Goal: Task Accomplishment & Management: Manage account settings

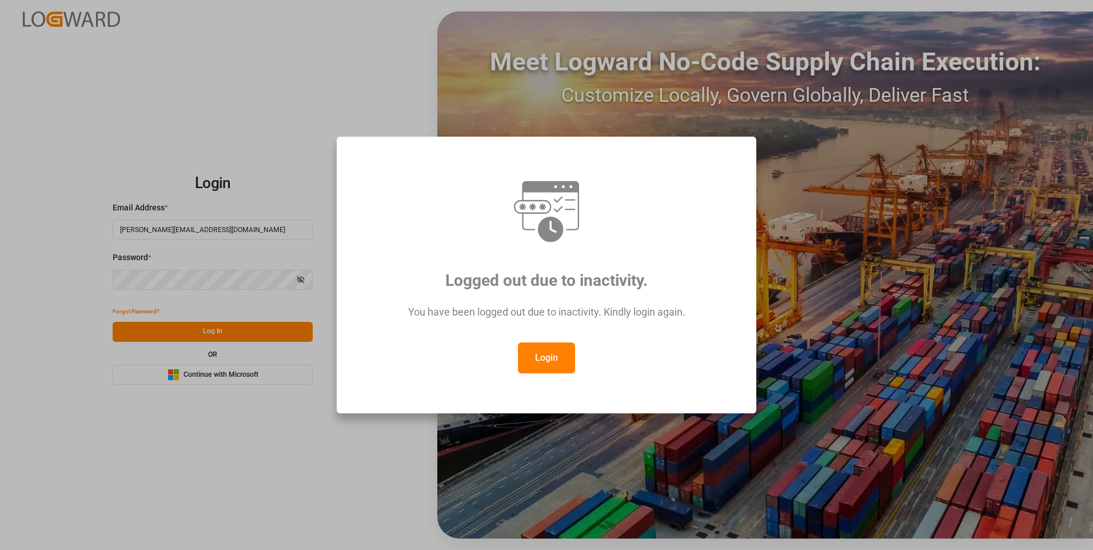
click at [545, 349] on button "Login" at bounding box center [546, 358] width 57 height 31
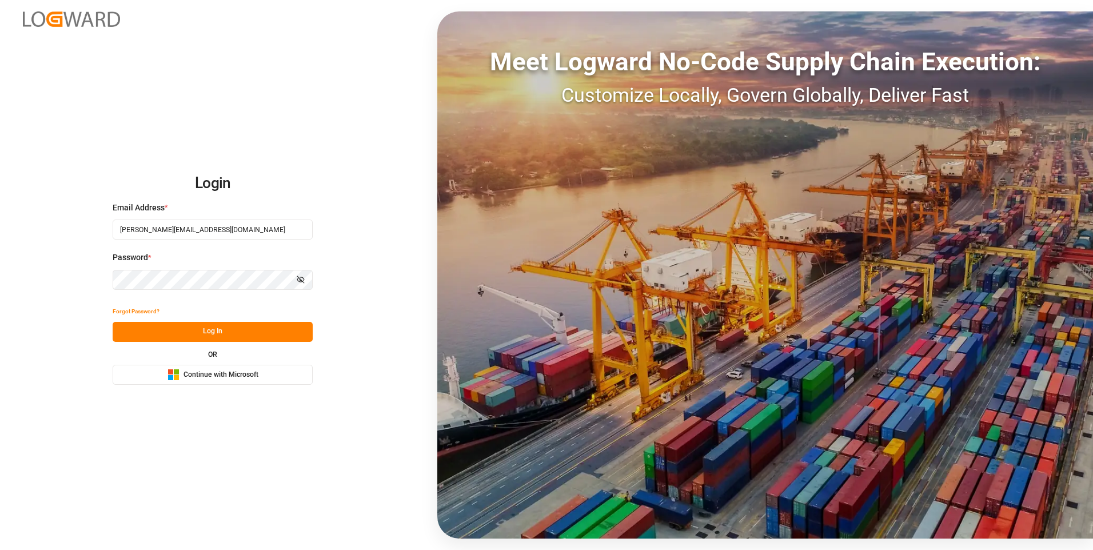
click at [281, 331] on button "Log In" at bounding box center [213, 332] width 200 height 20
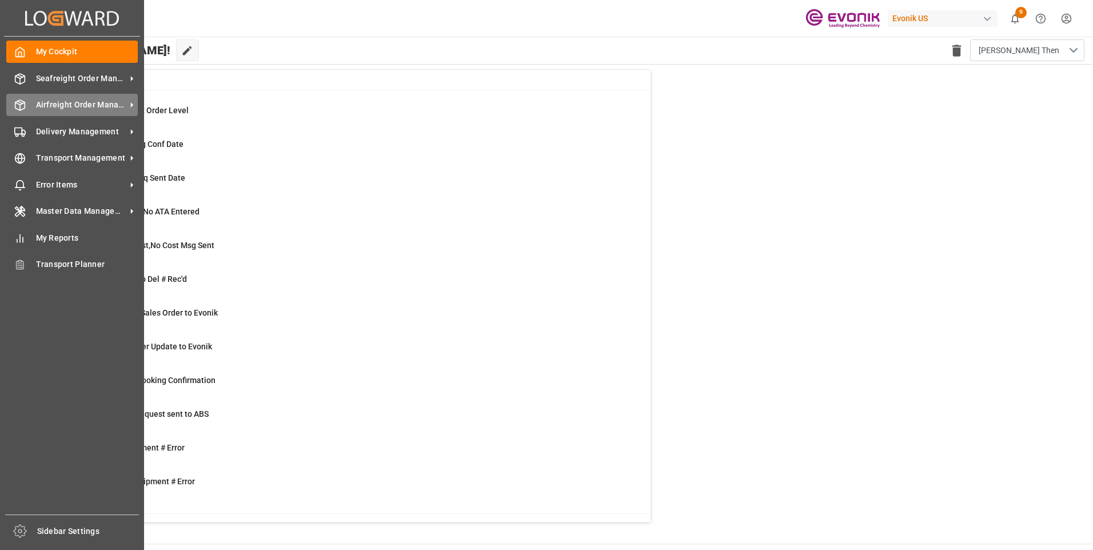
click at [54, 103] on span "Airfreight Order Management" at bounding box center [81, 105] width 90 height 12
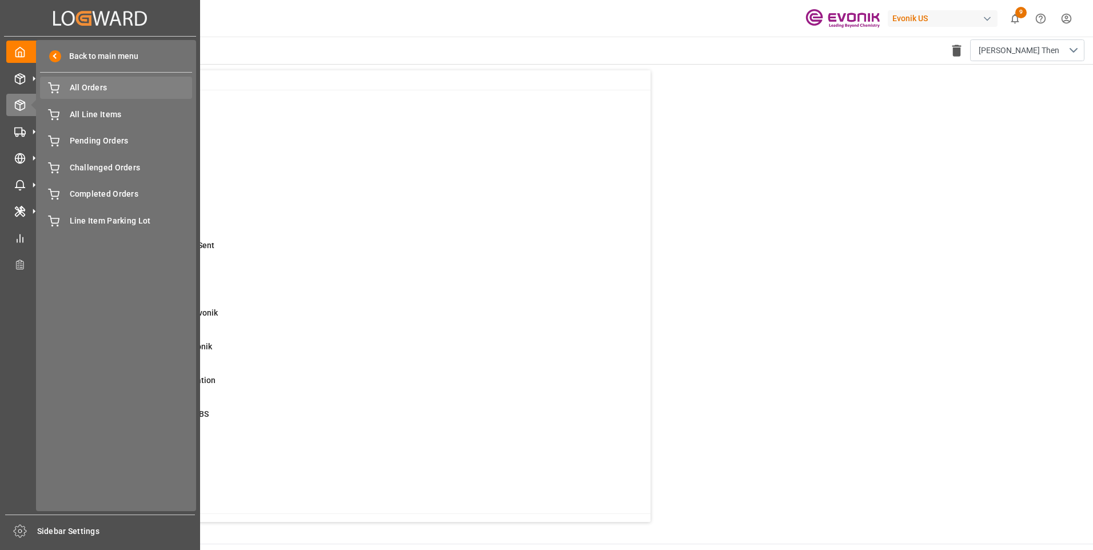
click at [84, 85] on span "All Orders" at bounding box center [131, 88] width 123 height 12
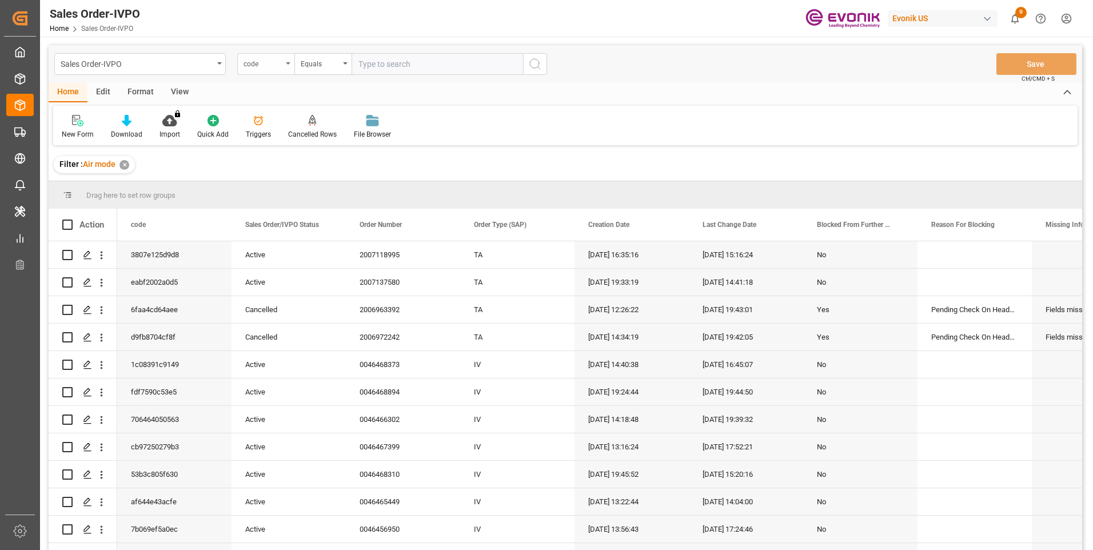
click at [259, 70] on div "code" at bounding box center [265, 64] width 57 height 22
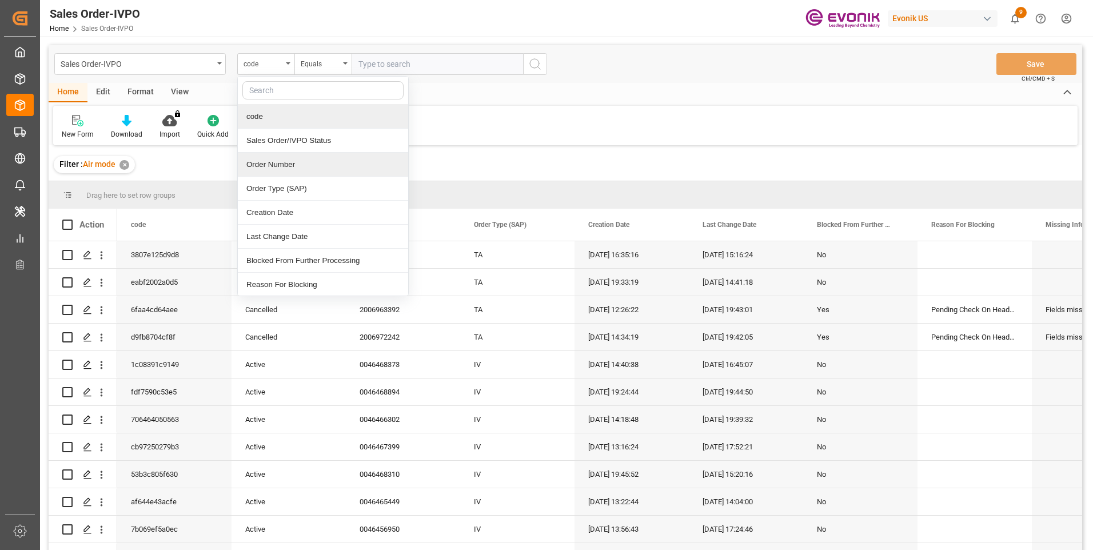
click at [283, 163] on div "Order Number" at bounding box center [323, 165] width 170 height 24
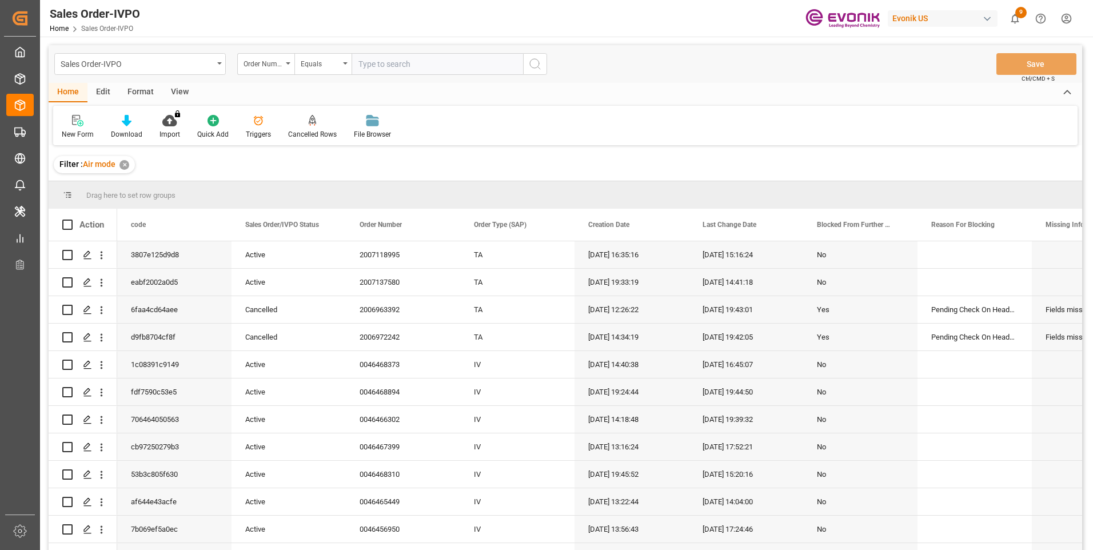
click at [385, 59] on input "text" at bounding box center [438, 64] width 172 height 22
paste input "2007137580"
type input "2007137580"
click at [538, 65] on icon "search button" at bounding box center [535, 64] width 14 height 14
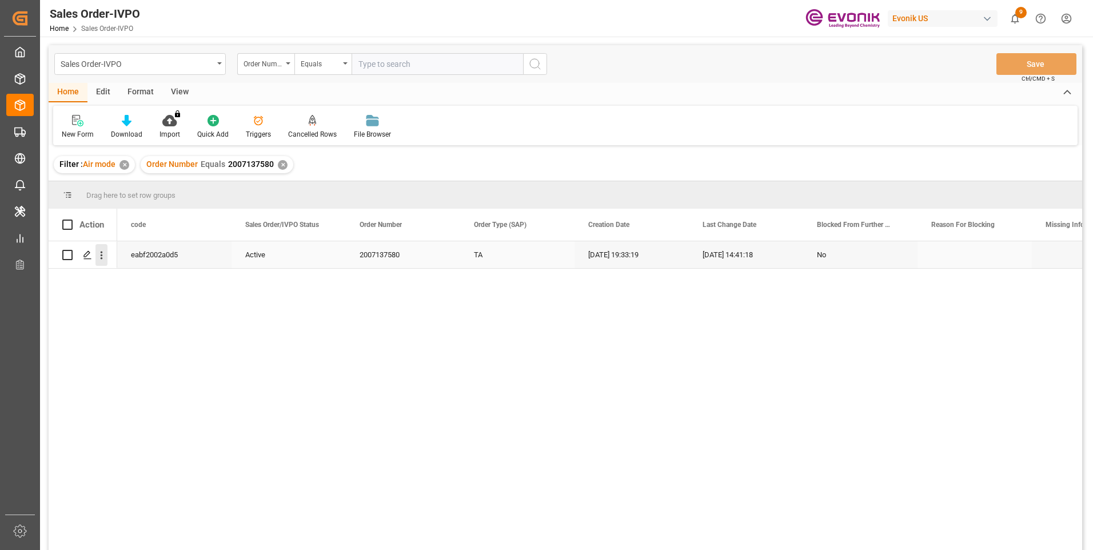
click at [105, 256] on icon "open menu" at bounding box center [102, 255] width 12 height 12
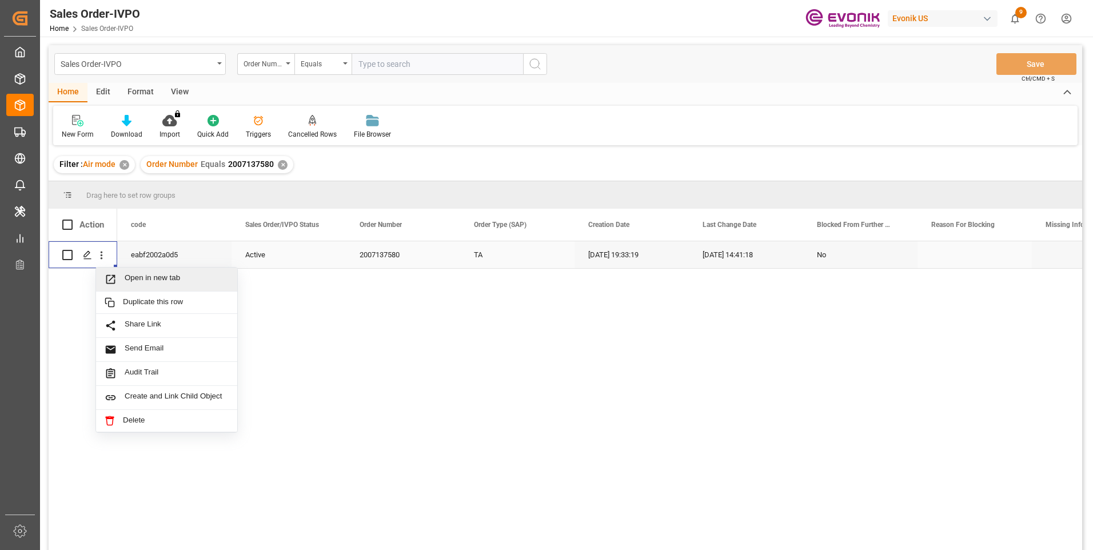
click at [132, 271] on div "Open in new tab" at bounding box center [166, 280] width 141 height 24
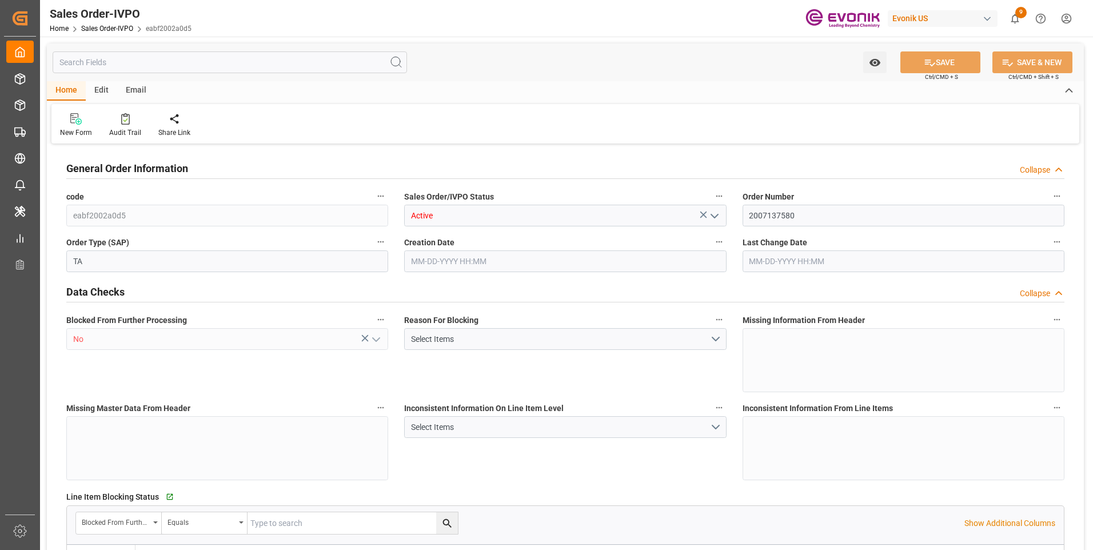
type input "eabf2002a0d5"
type input "Active"
type input "2007137580"
type input "TA"
type input "No"
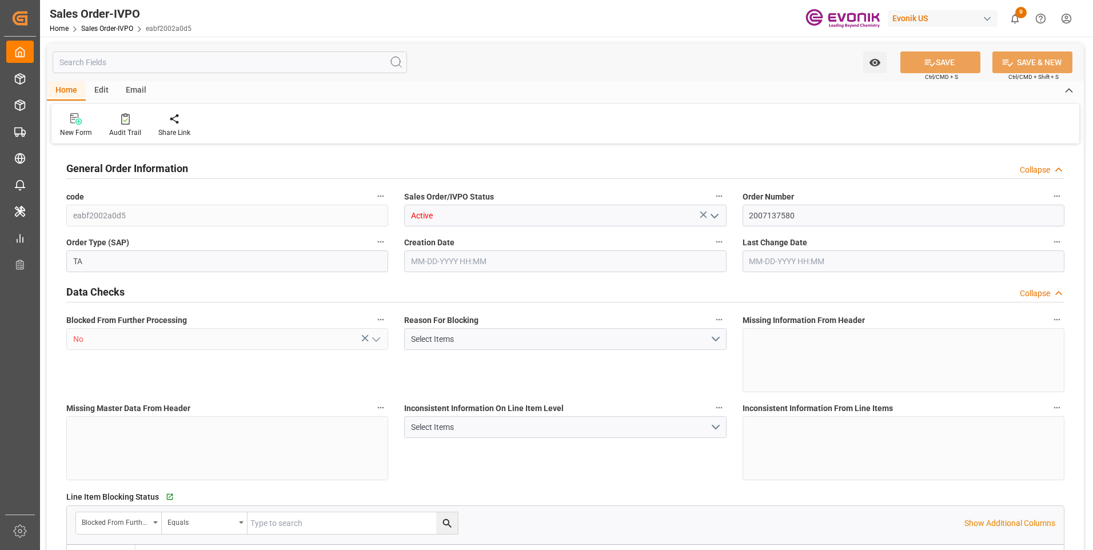
type input "D2P"
type input "60"
type input "Air"
type input "BR04"
type input "Air"
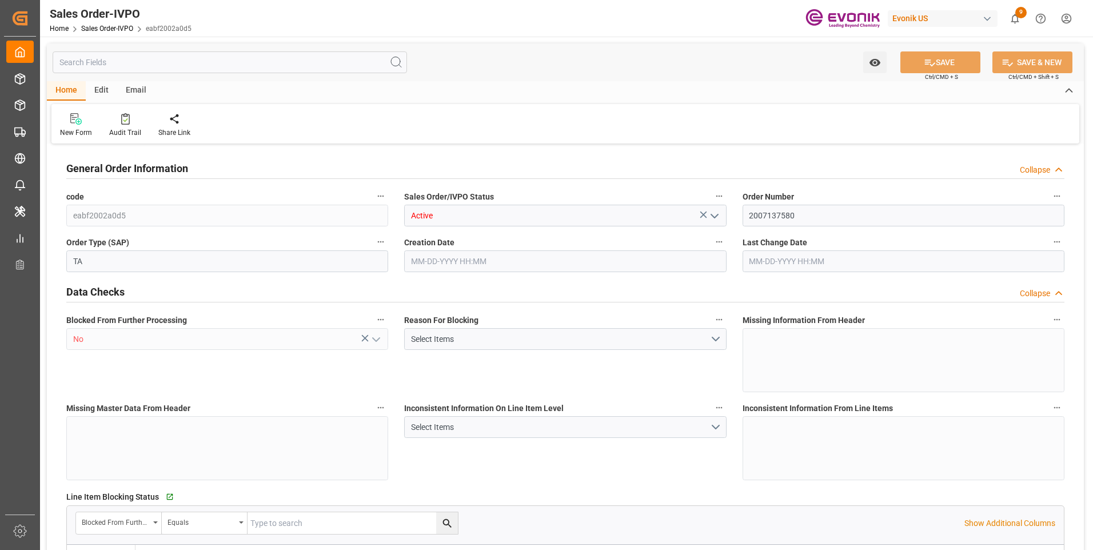
type textarea "No Tank Container"
type input "25083D432-By air"
type input "35"
type input "SP AB Coating Addit."
type input "Specialty Additives"
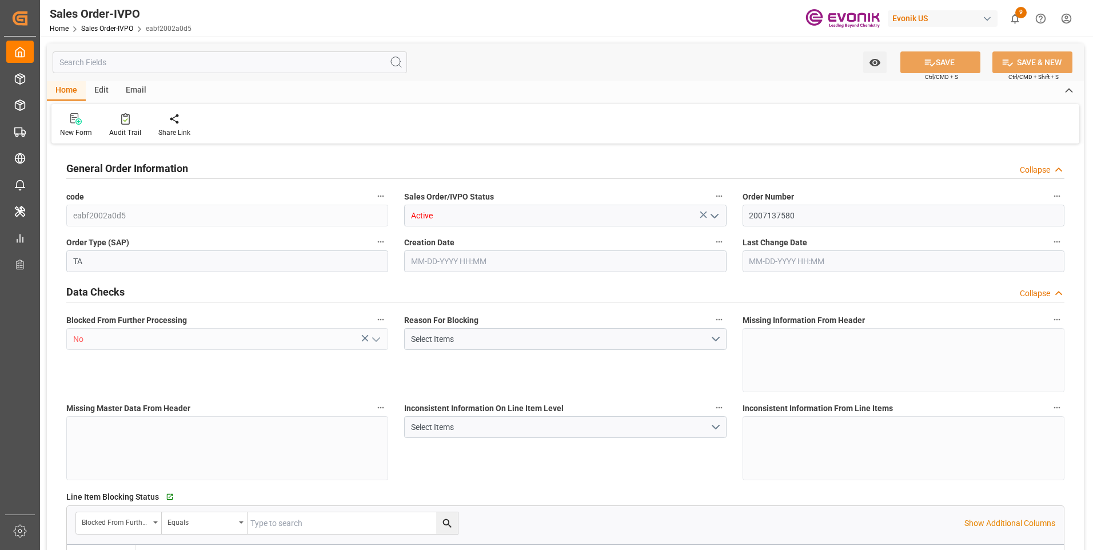
type input "CIP"
type input "[GEOGRAPHIC_DATA], [GEOGRAPHIC_DATA]"
type input "Shanghai Pudong International Apt"
type input "[PHONE_NUMBER]"
type textarea "BDP QUOTE 081825B"
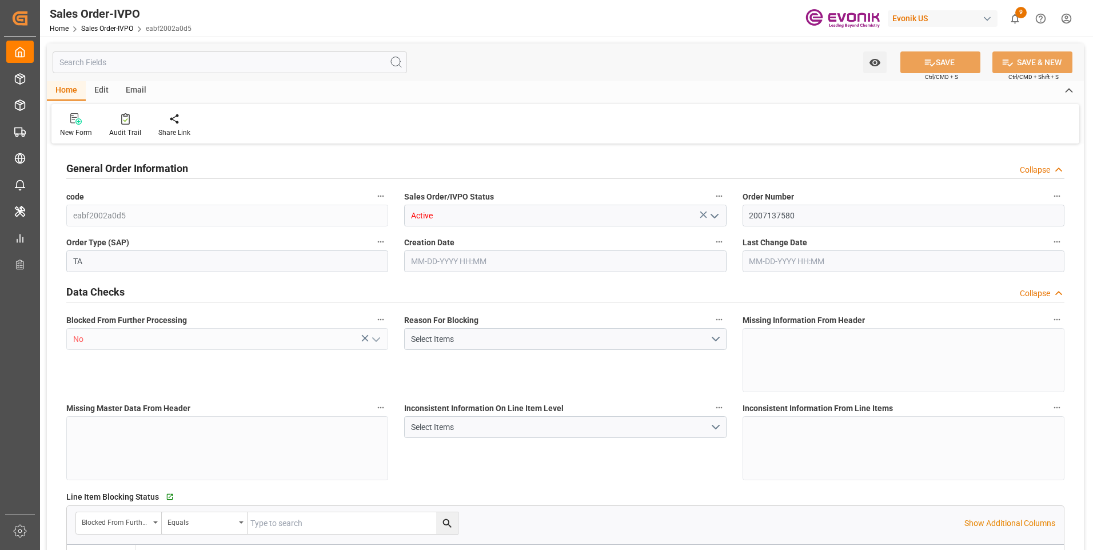
type textarea "DIRECT CONSUMER"
type textarea "customer PO number should be shown in B/L."
type input "CN"
type input "Done"
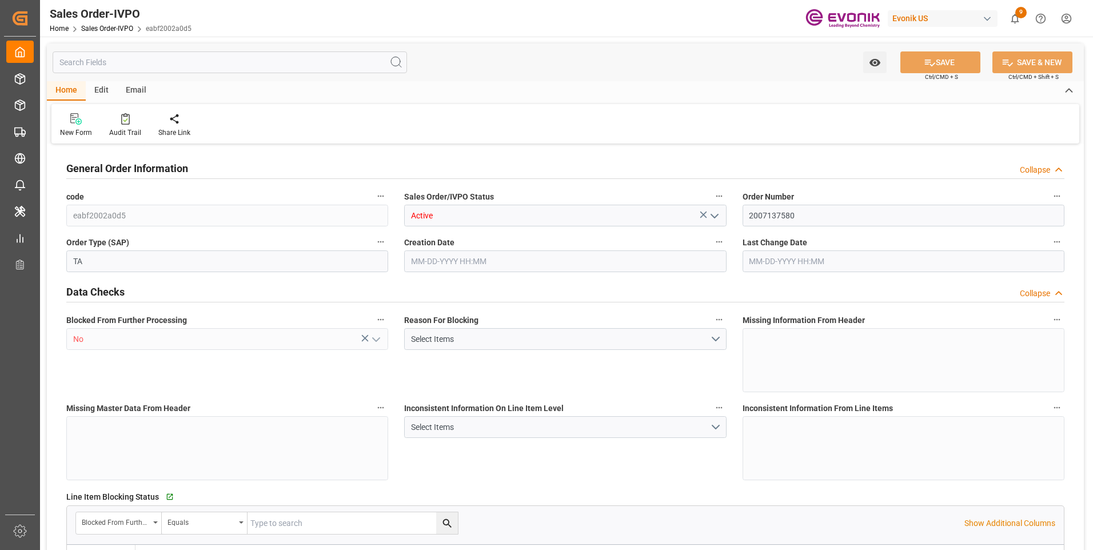
type input "Air"
type input "Done"
type input "CNPVG"
type input "627.75"
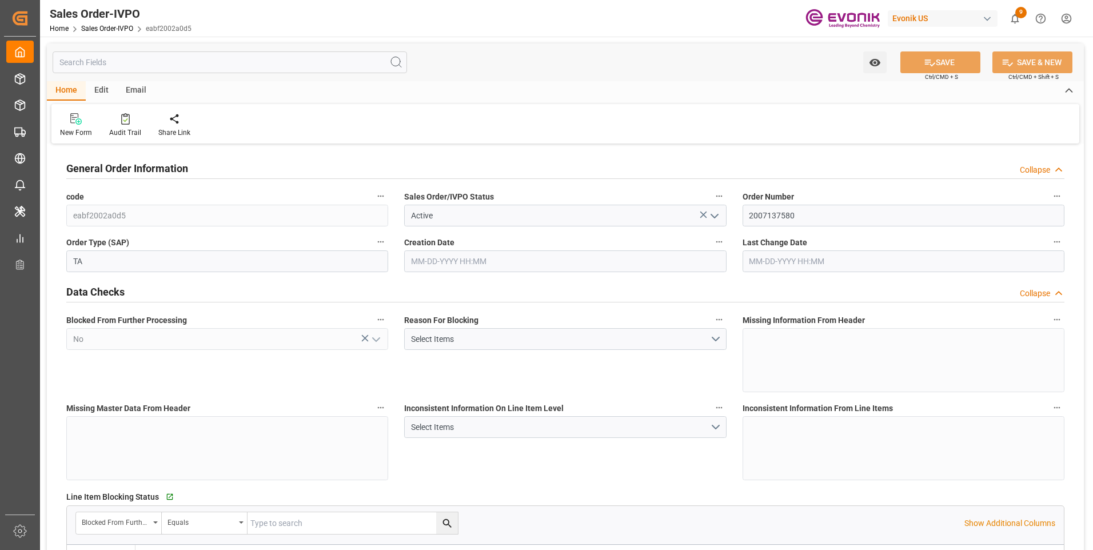
type input "1"
type input "106.42"
type input "[DATE] 19:33"
type input "[DATE] 14:41"
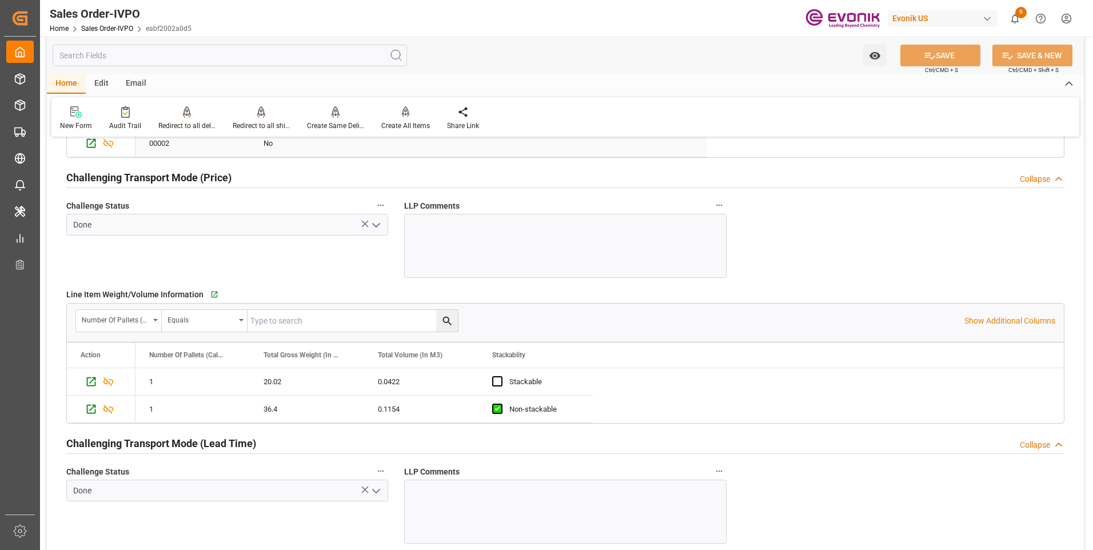
scroll to position [1373, 0]
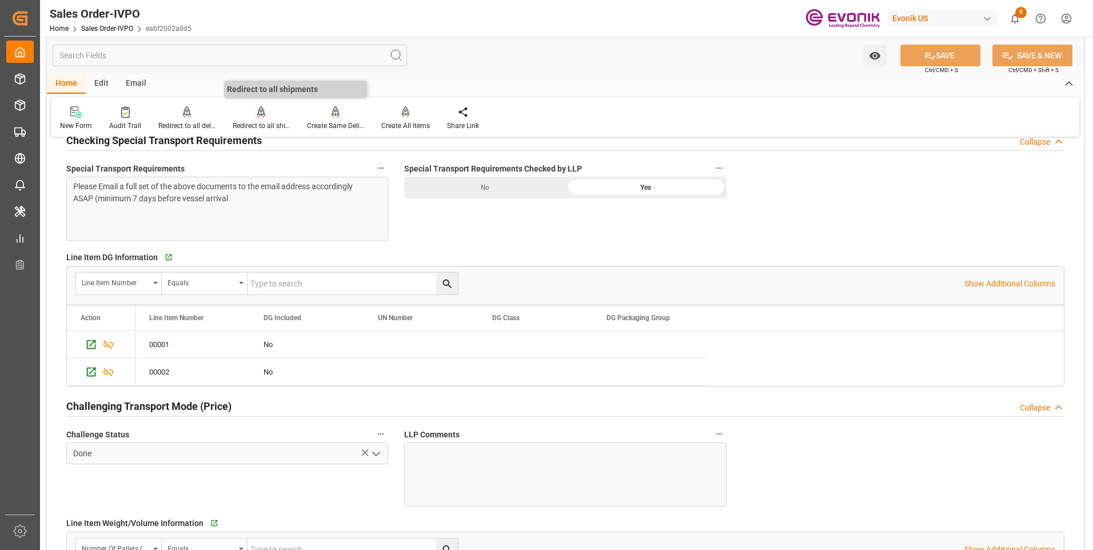
click at [253, 124] on div "Redirect to all shipments" at bounding box center [261, 126] width 57 height 10
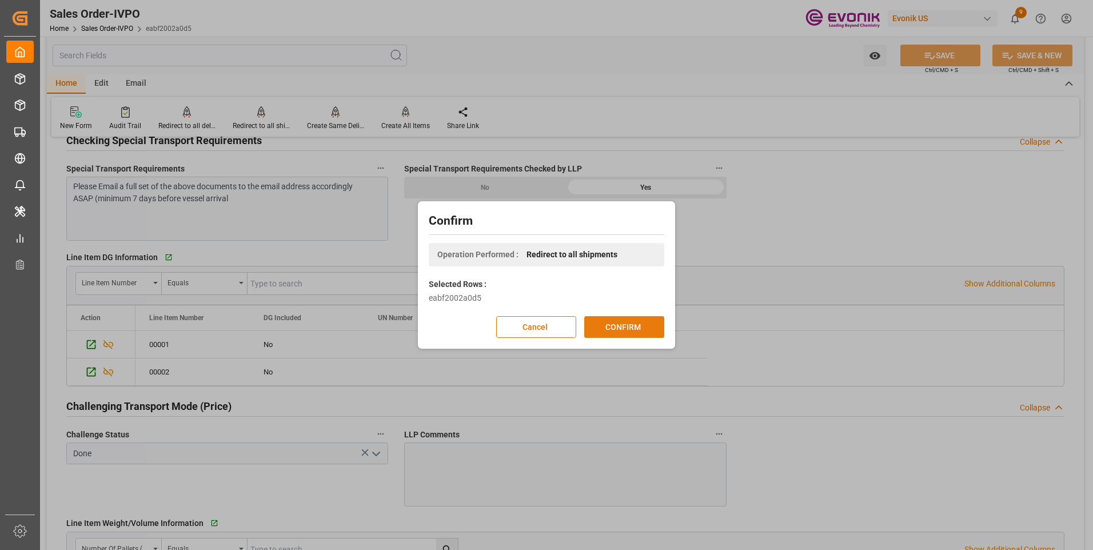
click at [622, 323] on button "CONFIRM" at bounding box center [624, 327] width 80 height 22
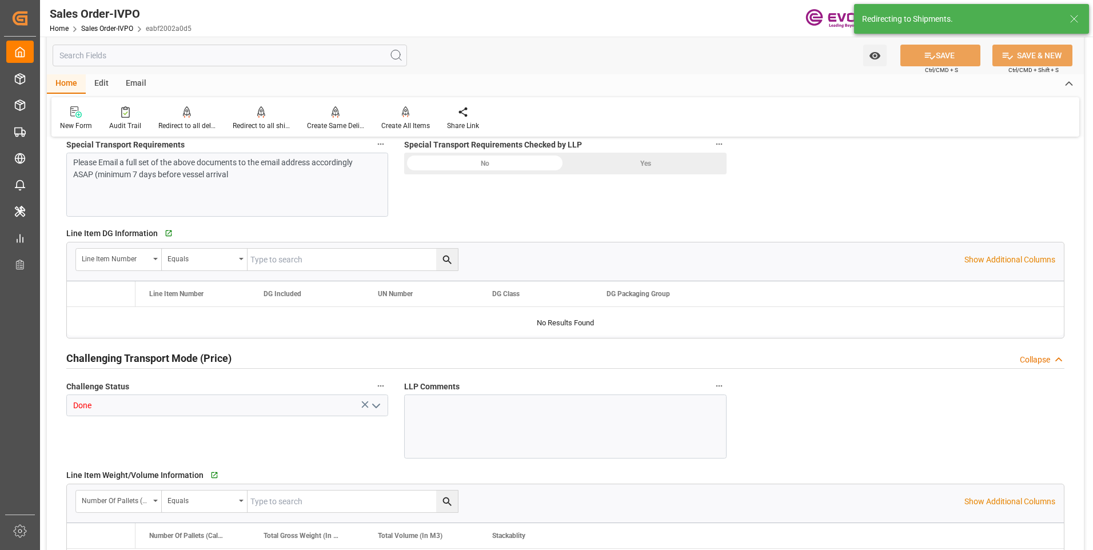
type input "CNPVG"
type input "627.75"
type input "1"
type input "106.42"
type input "[DATE] 19:33"
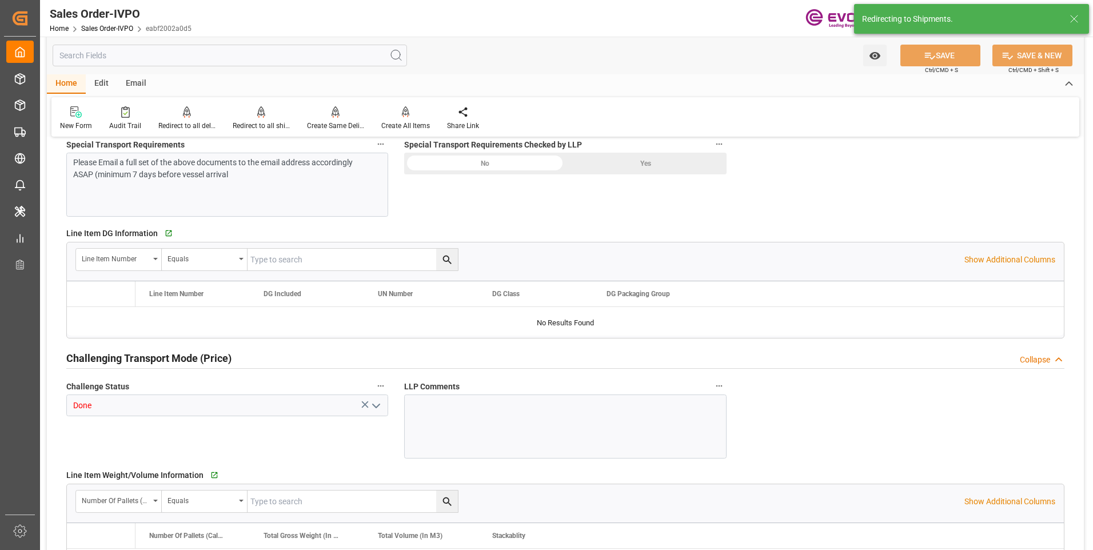
type input "[DATE] 14:41"
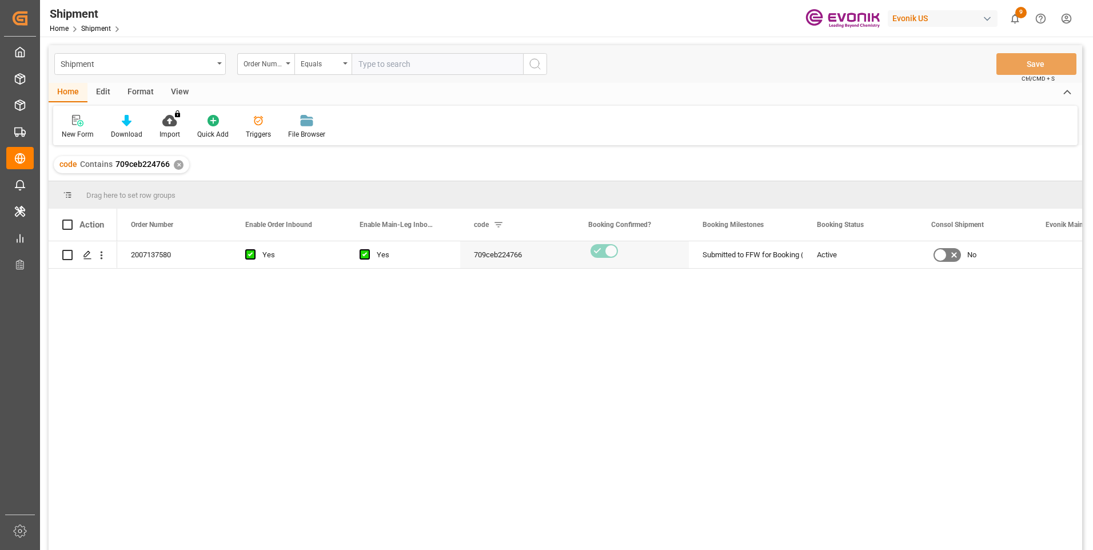
click at [112, 294] on div "2007137580 Yes Yes 709ceb224766 Submitted to FFW for Booking (Pending) Active N…" at bounding box center [566, 397] width 1034 height 312
click at [83, 252] on icon "Press SPACE to select this row." at bounding box center [87, 254] width 9 height 9
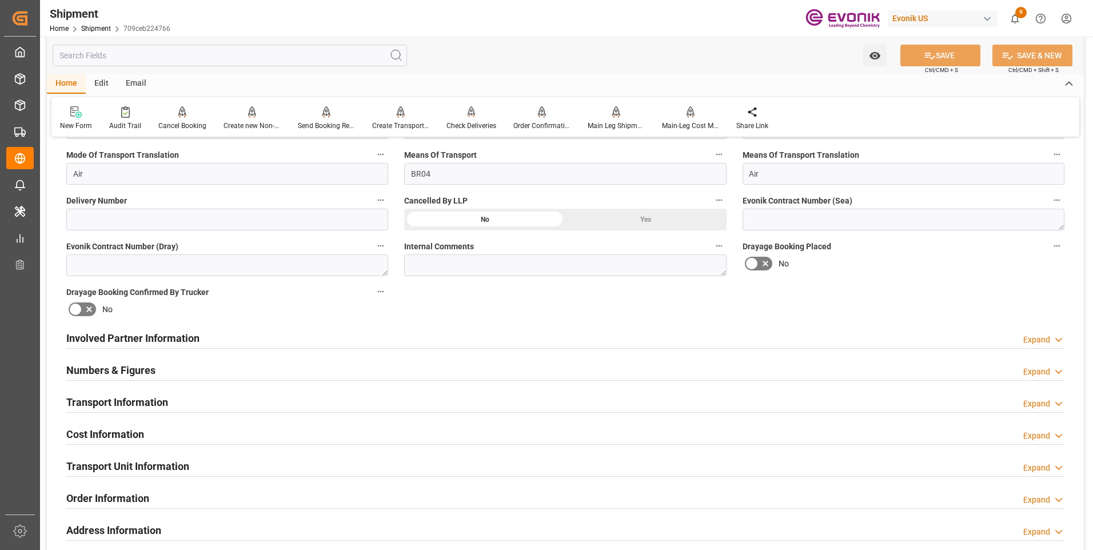
scroll to position [515, 0]
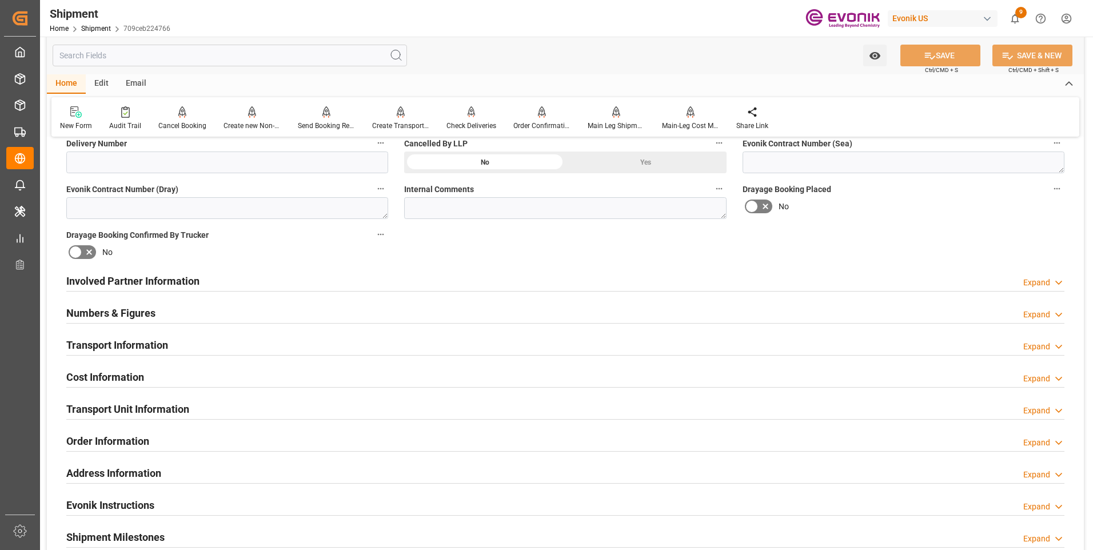
click at [278, 280] on div "Involved Partner Information Expand" at bounding box center [565, 280] width 999 height 22
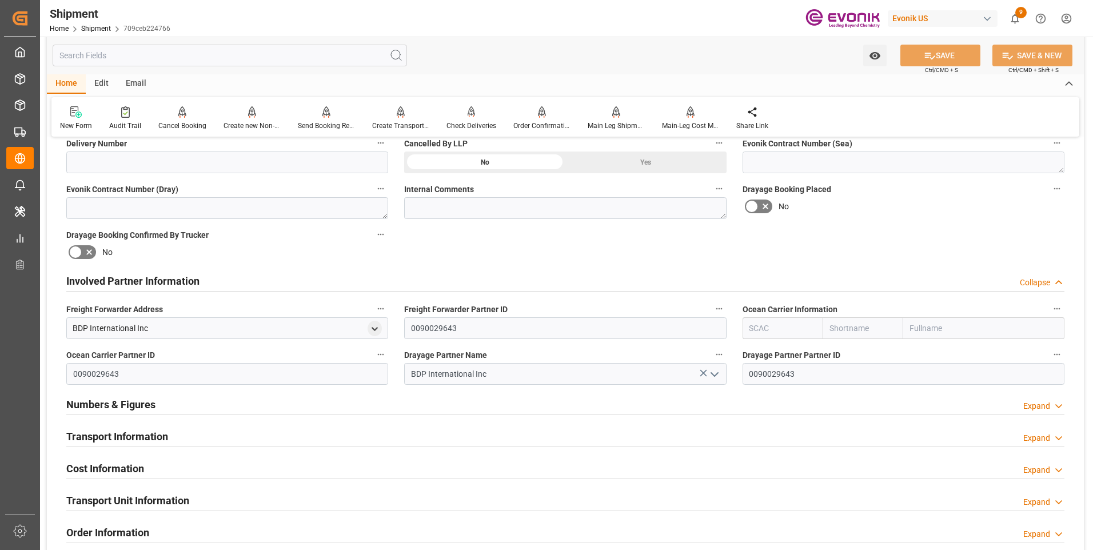
scroll to position [629, 0]
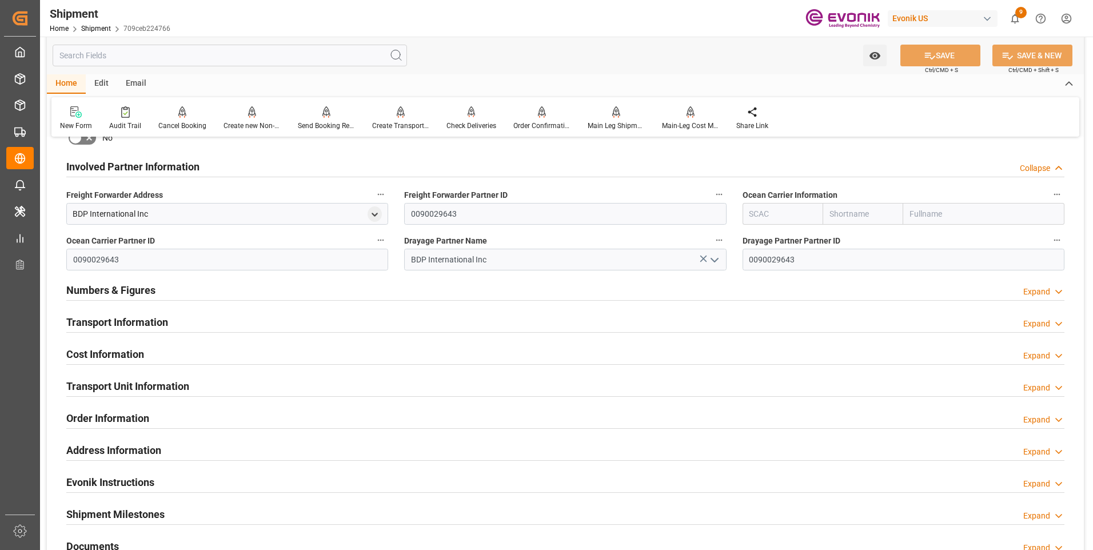
click at [434, 324] on div "Transport Information Expand" at bounding box center [565, 322] width 999 height 22
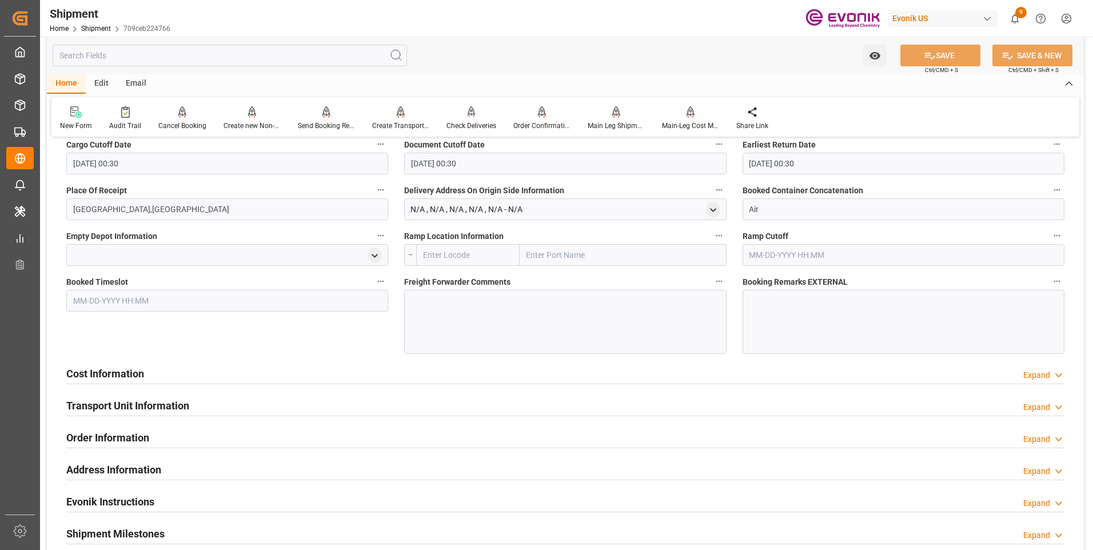
scroll to position [1029, 0]
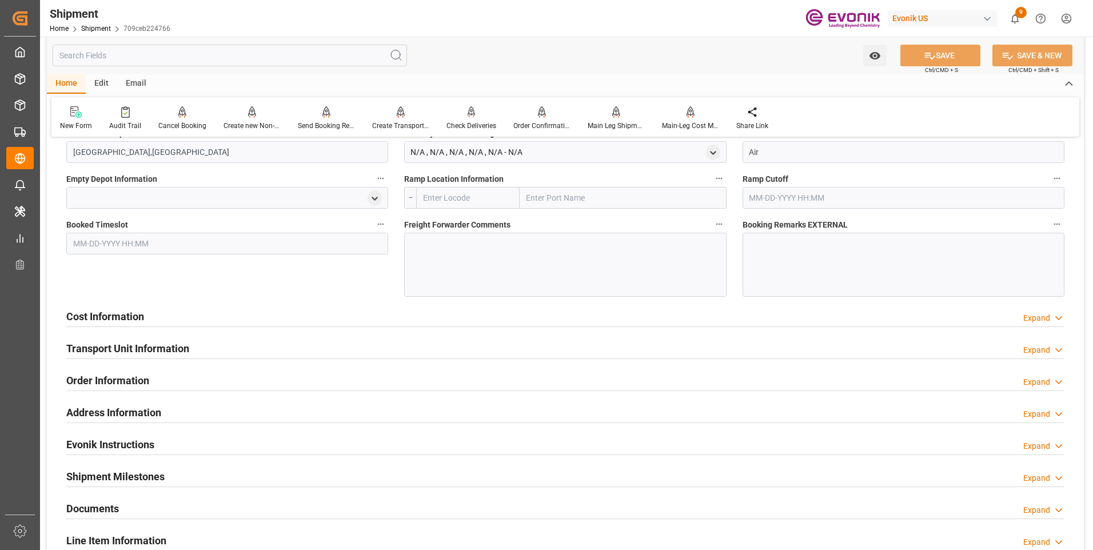
click at [455, 317] on div "Cost Information Expand" at bounding box center [565, 316] width 999 height 22
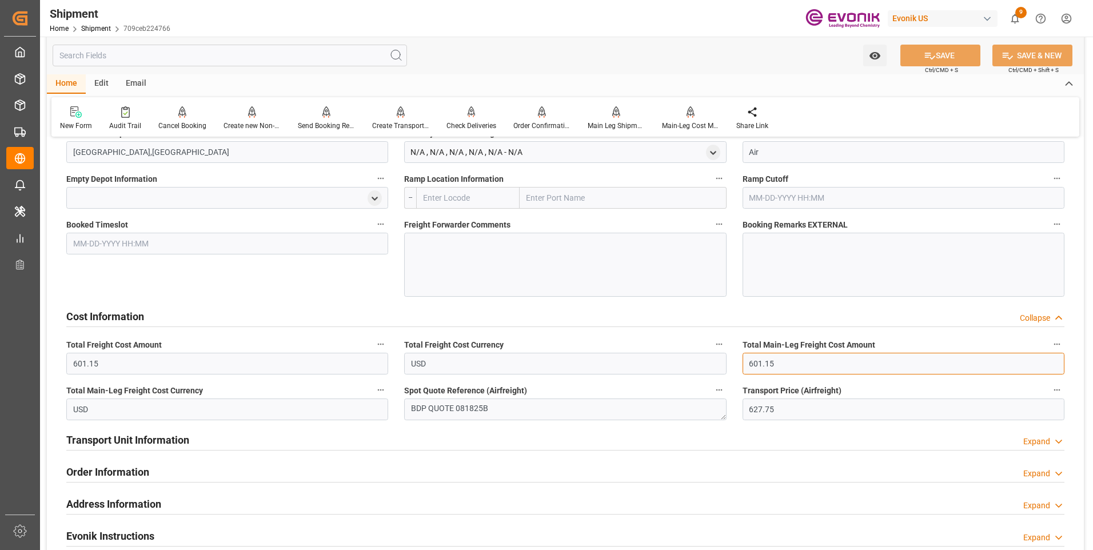
click at [785, 365] on input "601.15" at bounding box center [904, 364] width 322 height 22
drag, startPoint x: 790, startPoint y: 367, endPoint x: 676, endPoint y: 365, distance: 113.8
drag, startPoint x: 778, startPoint y: 367, endPoint x: 721, endPoint y: 363, distance: 57.4
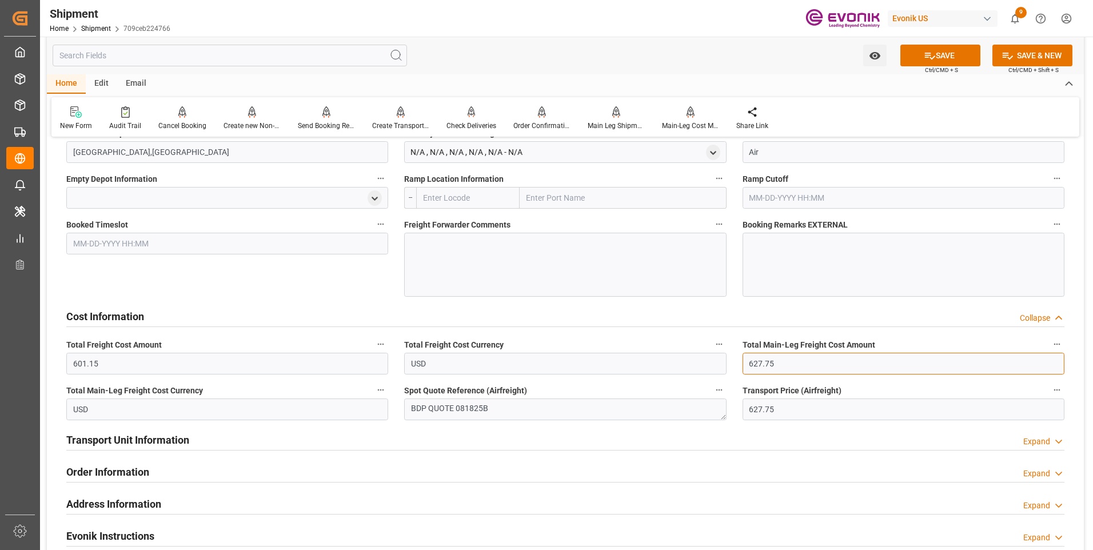
type input "627.75"
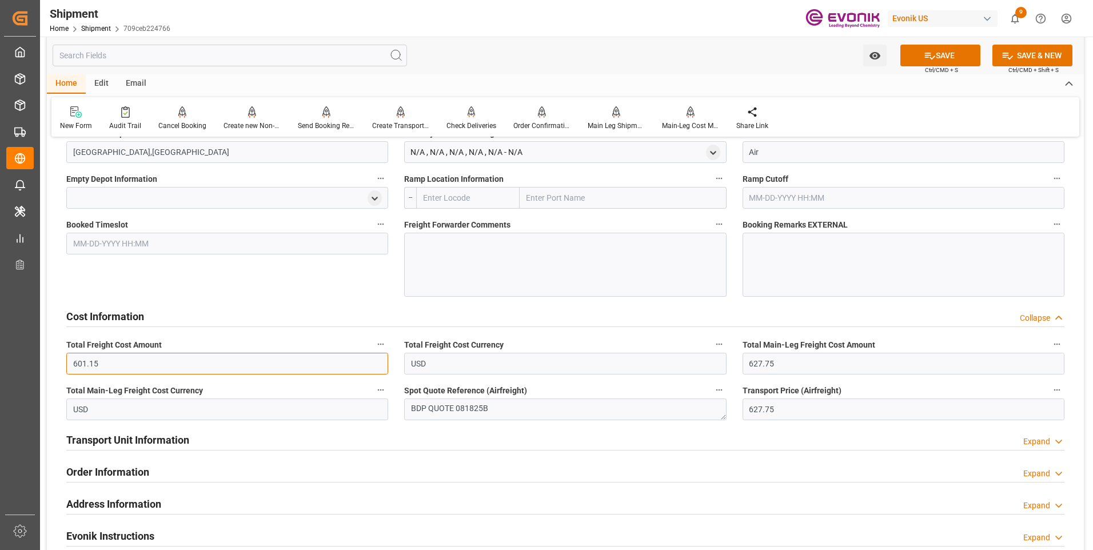
click at [100, 359] on input "601.15" at bounding box center [227, 364] width 322 height 22
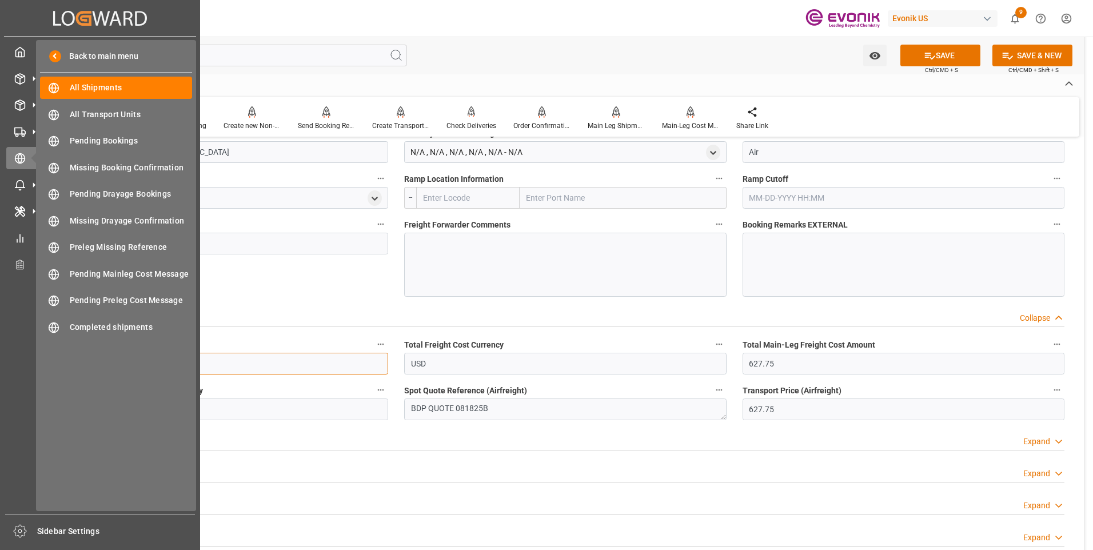
drag, startPoint x: 106, startPoint y: 361, endPoint x: 24, endPoint y: 359, distance: 82.4
click at [24, 359] on div "Created by potrace 1.15, written by Peter Selinger 2001-2017 Created by potrace…" at bounding box center [546, 275] width 1093 height 550
paste input "27.7"
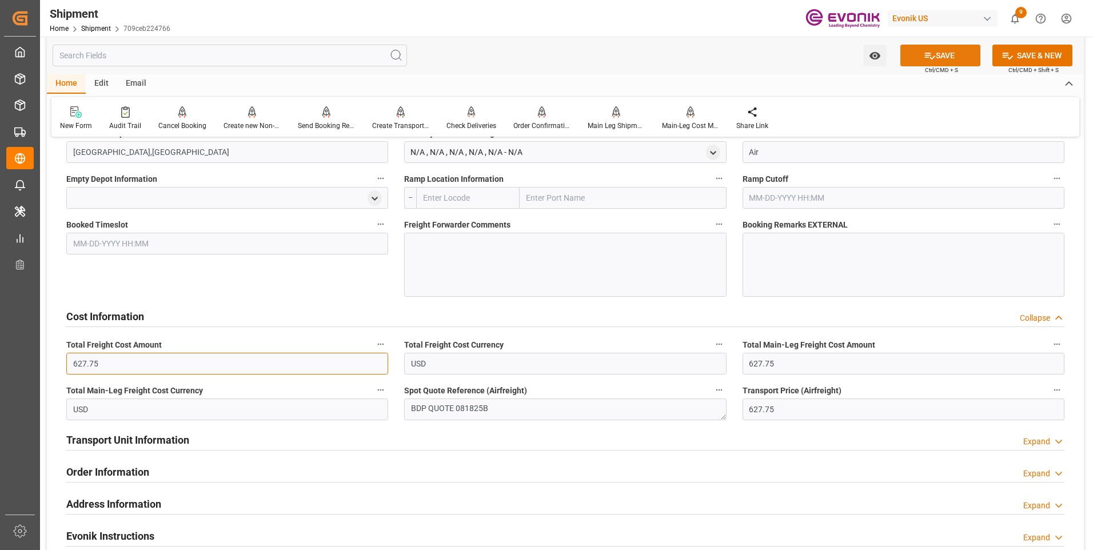
type input "627.75"
click at [925, 51] on icon at bounding box center [930, 56] width 12 height 12
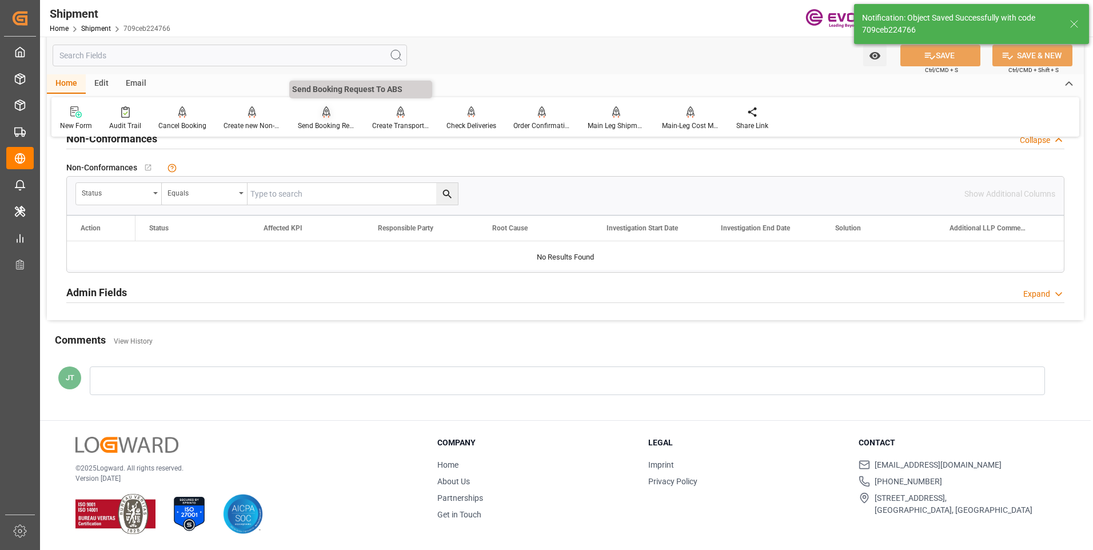
scroll to position [575, 0]
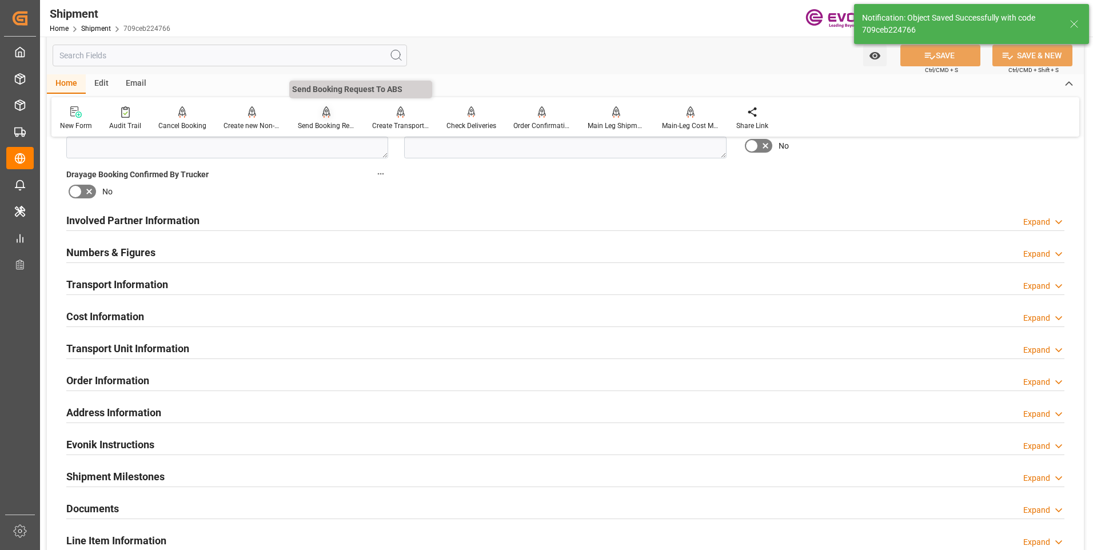
click at [331, 121] on div "Send Booking Request To ABS" at bounding box center [326, 126] width 57 height 10
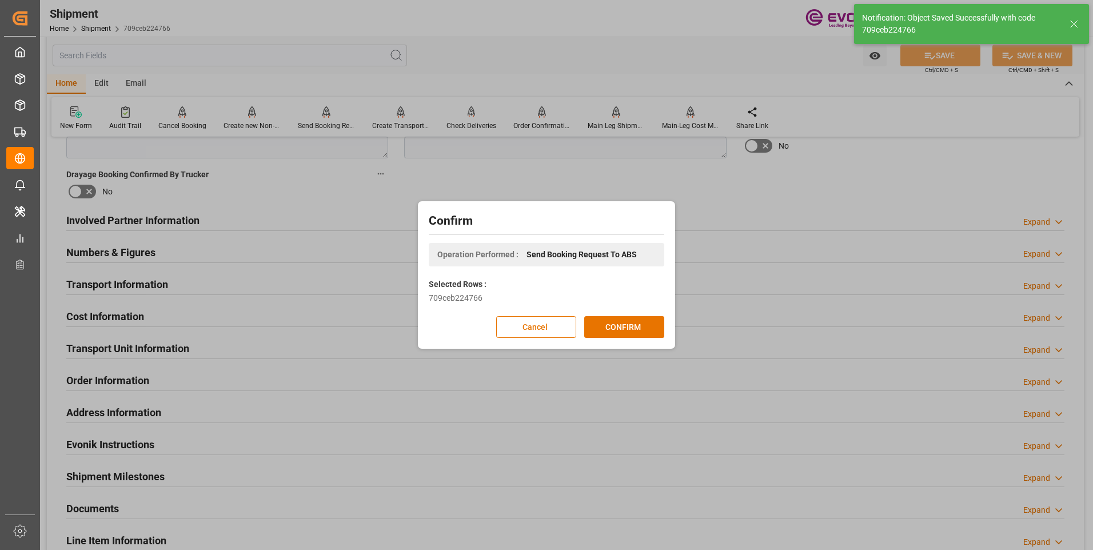
click at [623, 41] on div "Confirm Operation Performed : Send Booking Request To ABS Selected Rows : 709ce…" at bounding box center [546, 275] width 1093 height 550
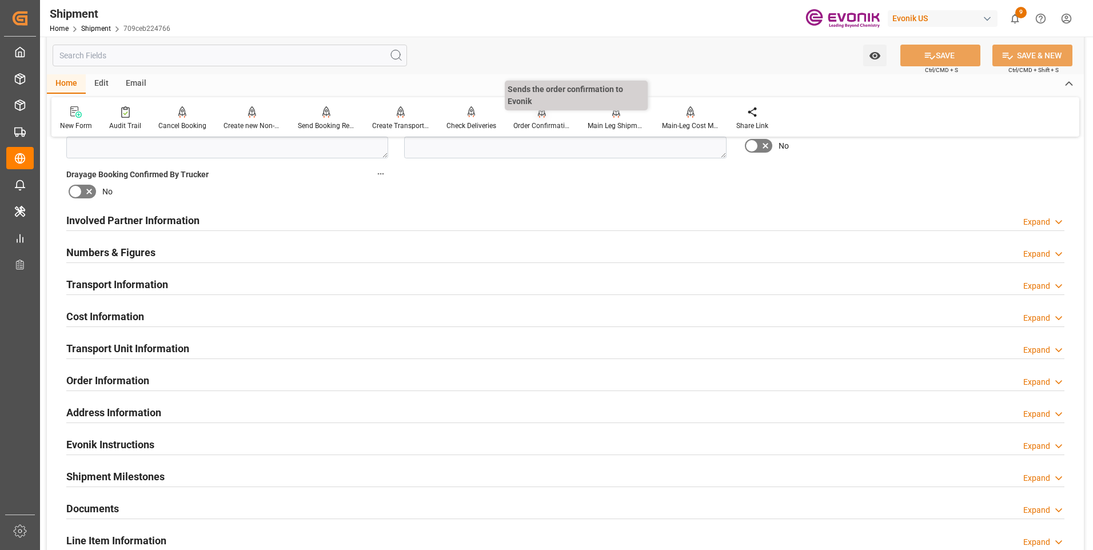
click at [546, 124] on div "Order Confirmation" at bounding box center [542, 126] width 57 height 10
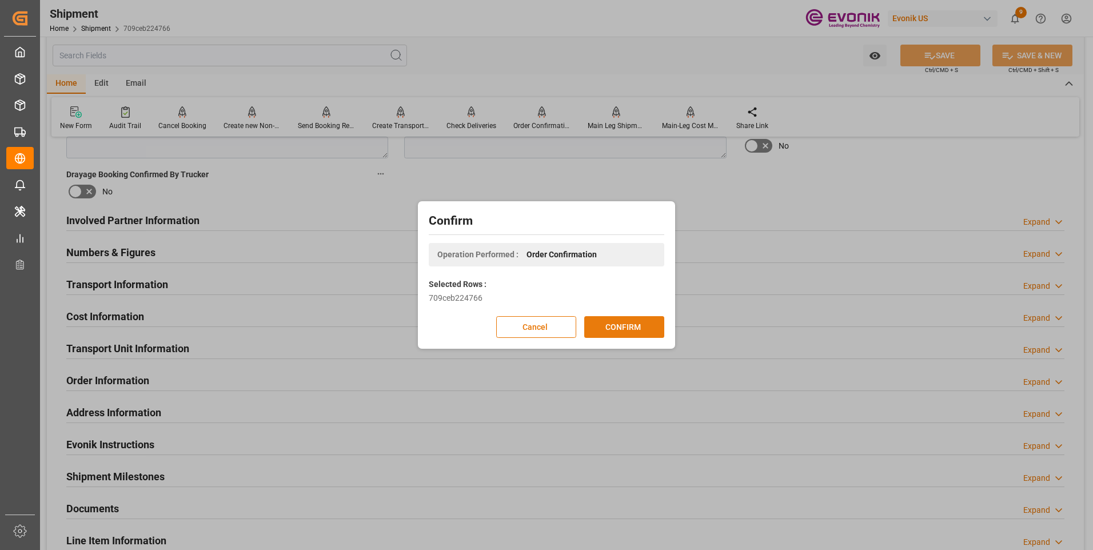
click at [627, 325] on button "CONFIRM" at bounding box center [624, 327] width 80 height 22
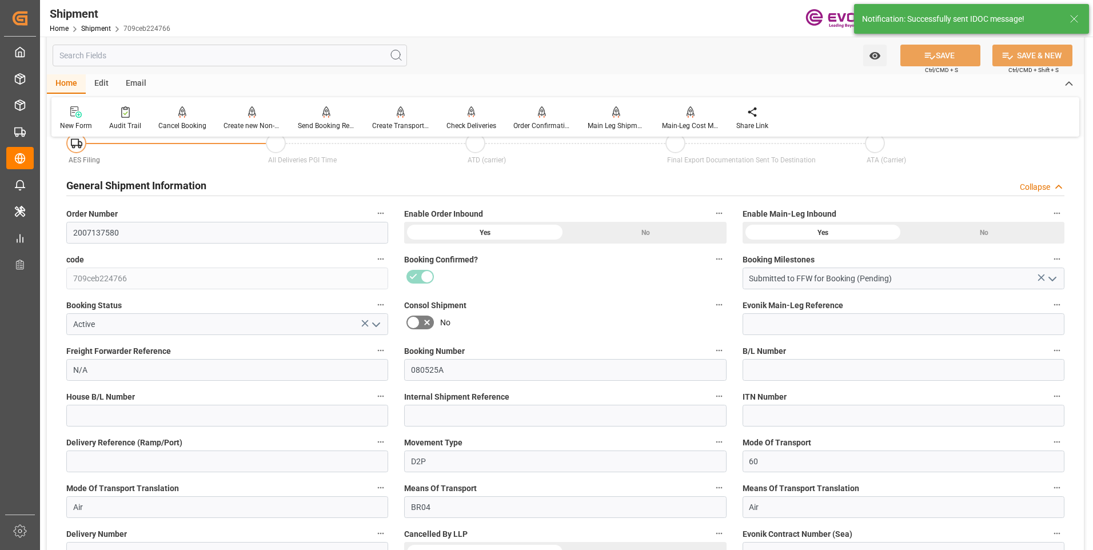
scroll to position [576, 0]
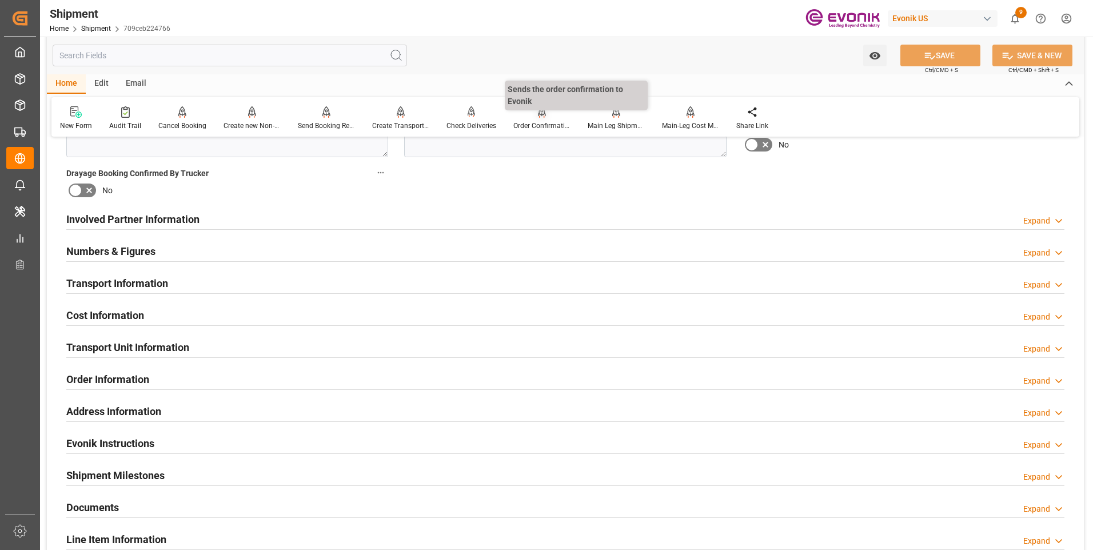
click at [532, 124] on div "Order Confirmation" at bounding box center [542, 126] width 57 height 10
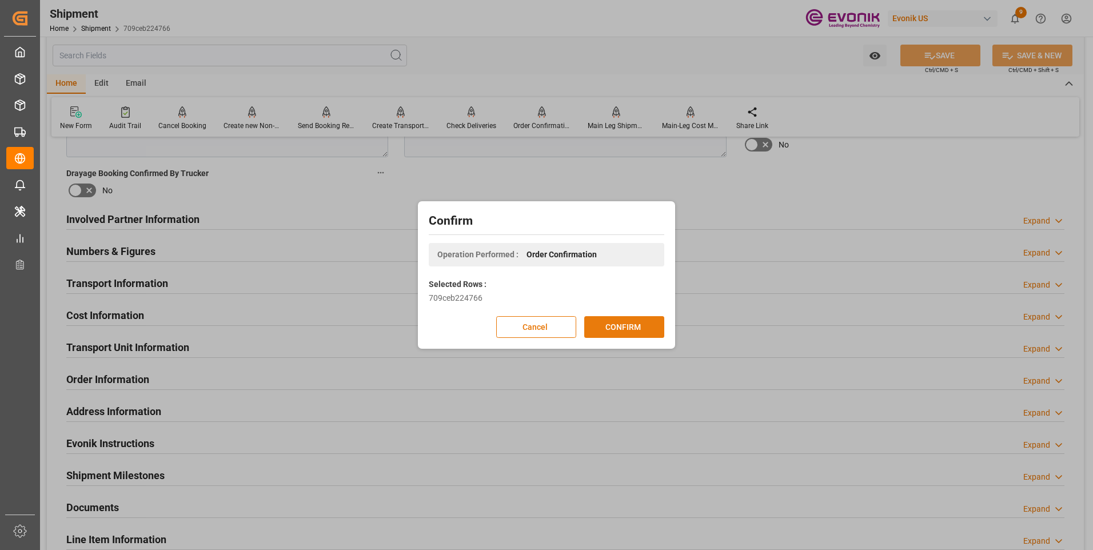
click at [633, 325] on button "CONFIRM" at bounding box center [624, 327] width 80 height 22
